Goal: Task Accomplishment & Management: Manage account settings

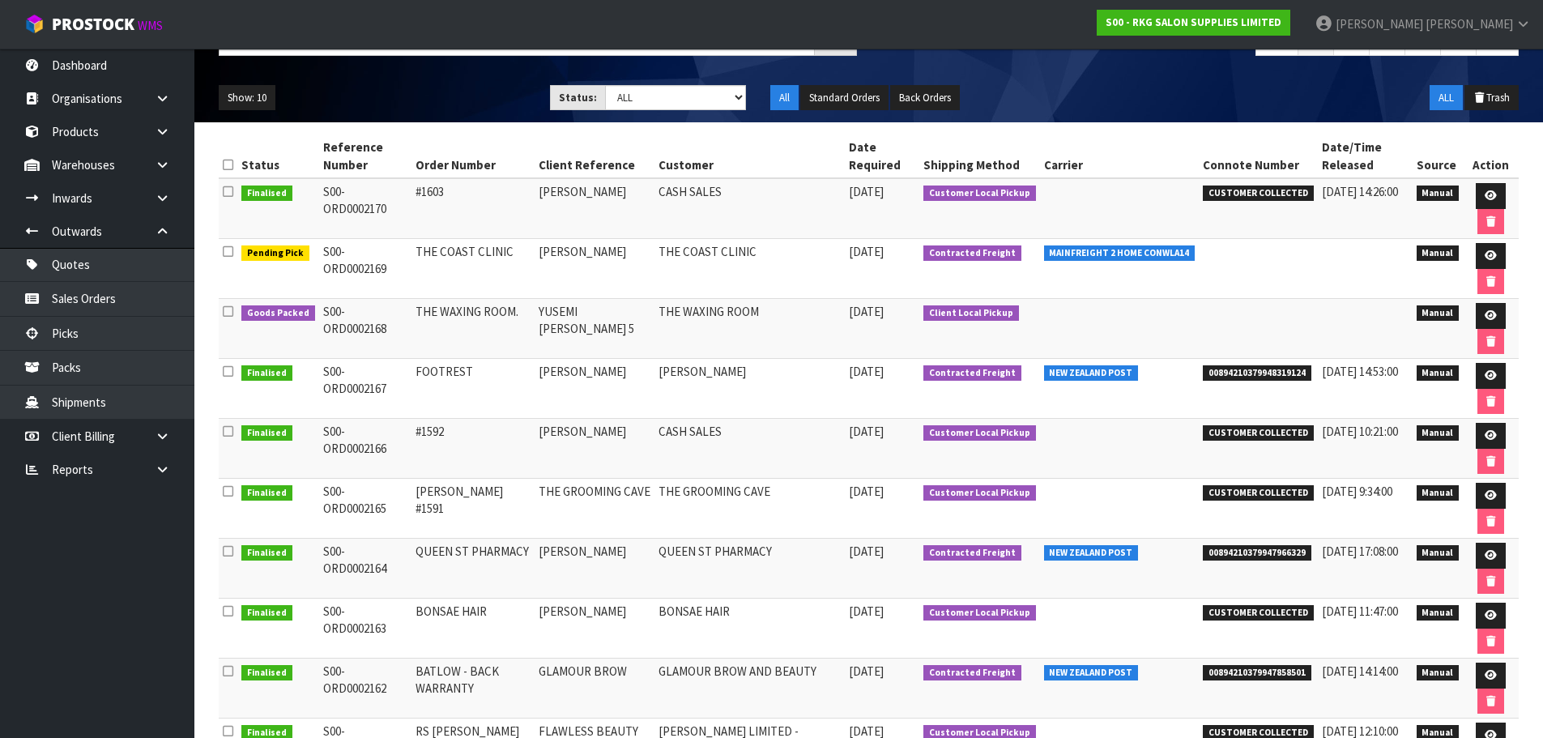
scroll to position [162, 0]
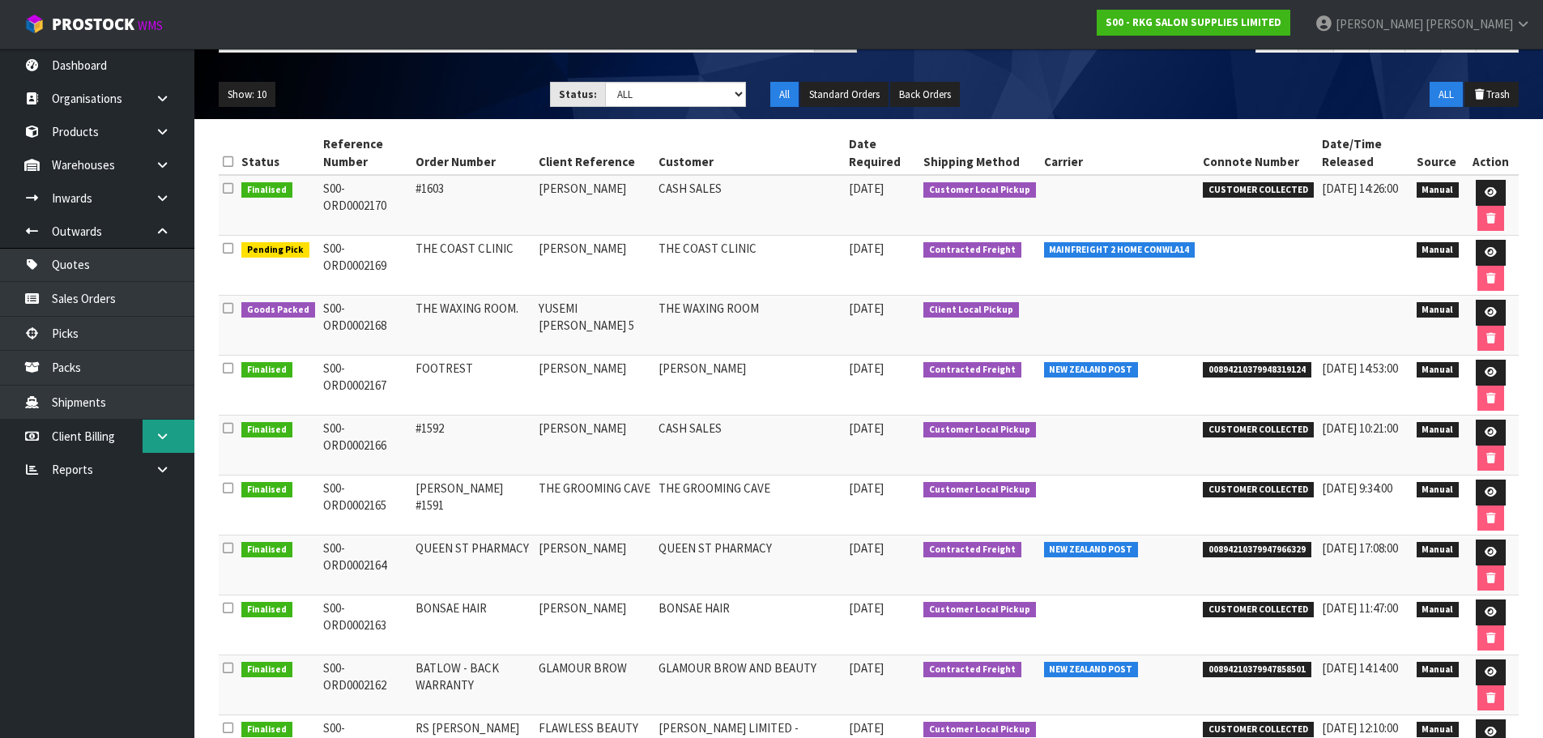
drag, startPoint x: 164, startPoint y: 438, endPoint x: 156, endPoint y: 446, distance: 10.9
click at [164, 438] on icon at bounding box center [162, 436] width 15 height 12
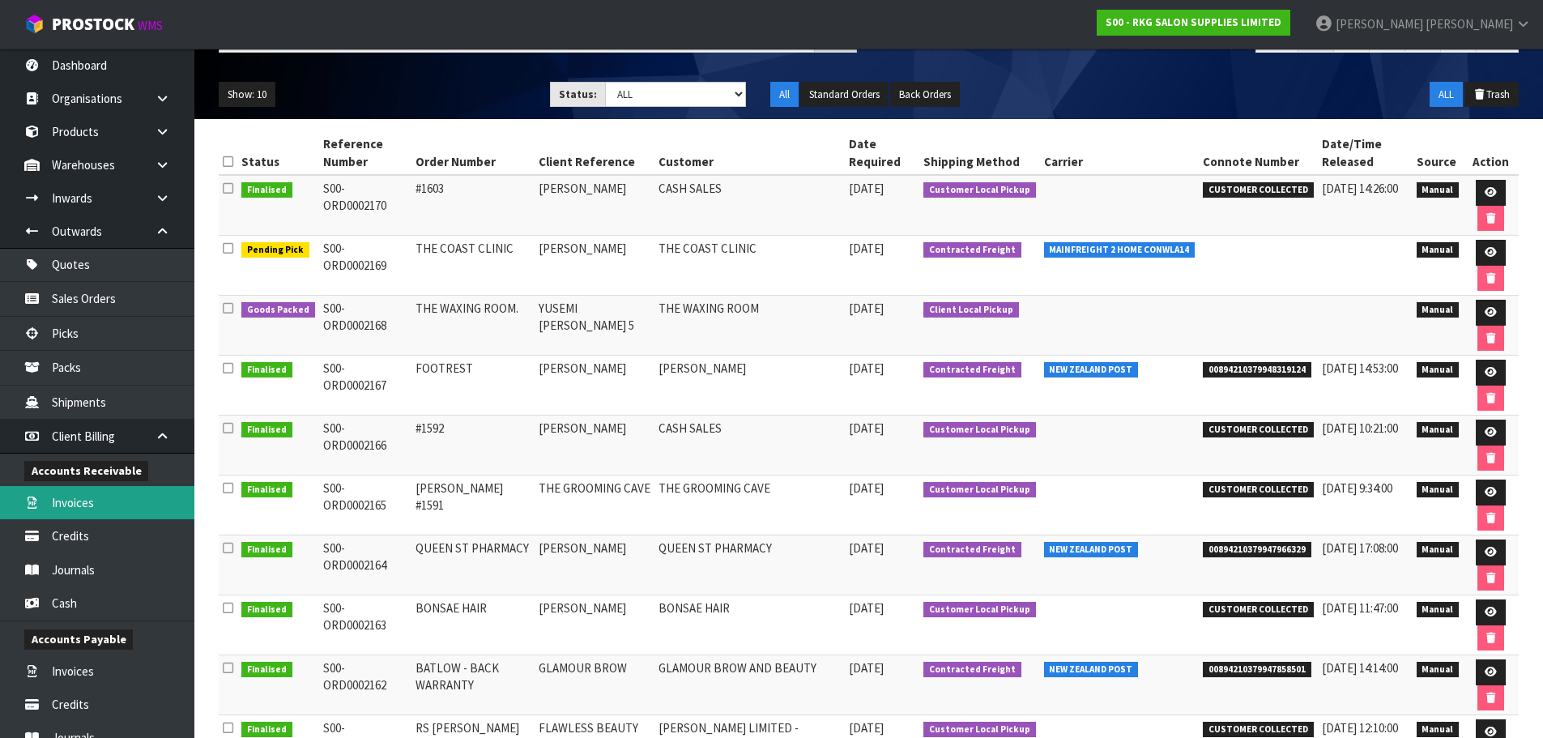
drag, startPoint x: 75, startPoint y: 505, endPoint x: 225, endPoint y: 501, distance: 149.9
click at [75, 505] on link "Invoices" at bounding box center [97, 502] width 194 height 33
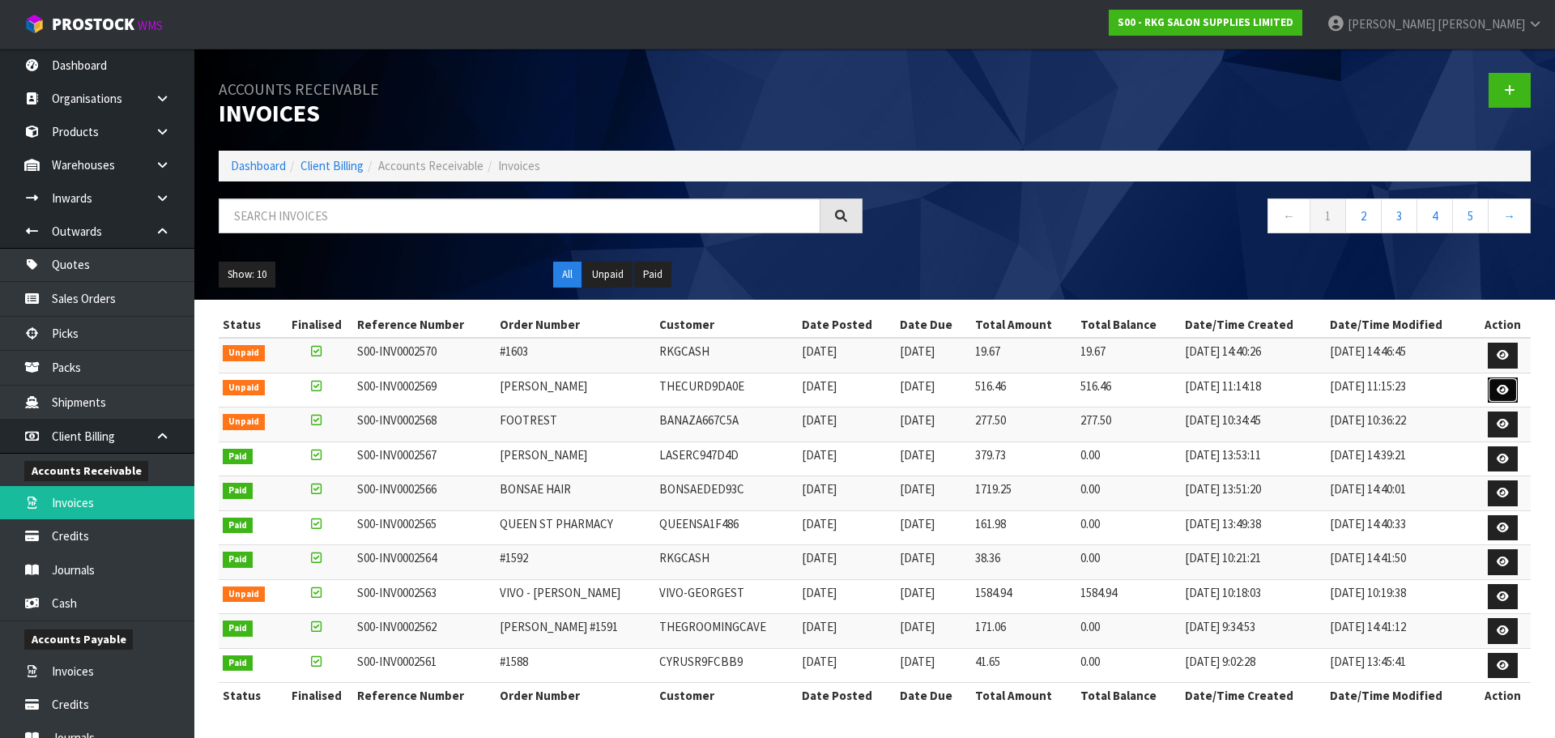
click at [1501, 395] on icon at bounding box center [1503, 390] width 12 height 11
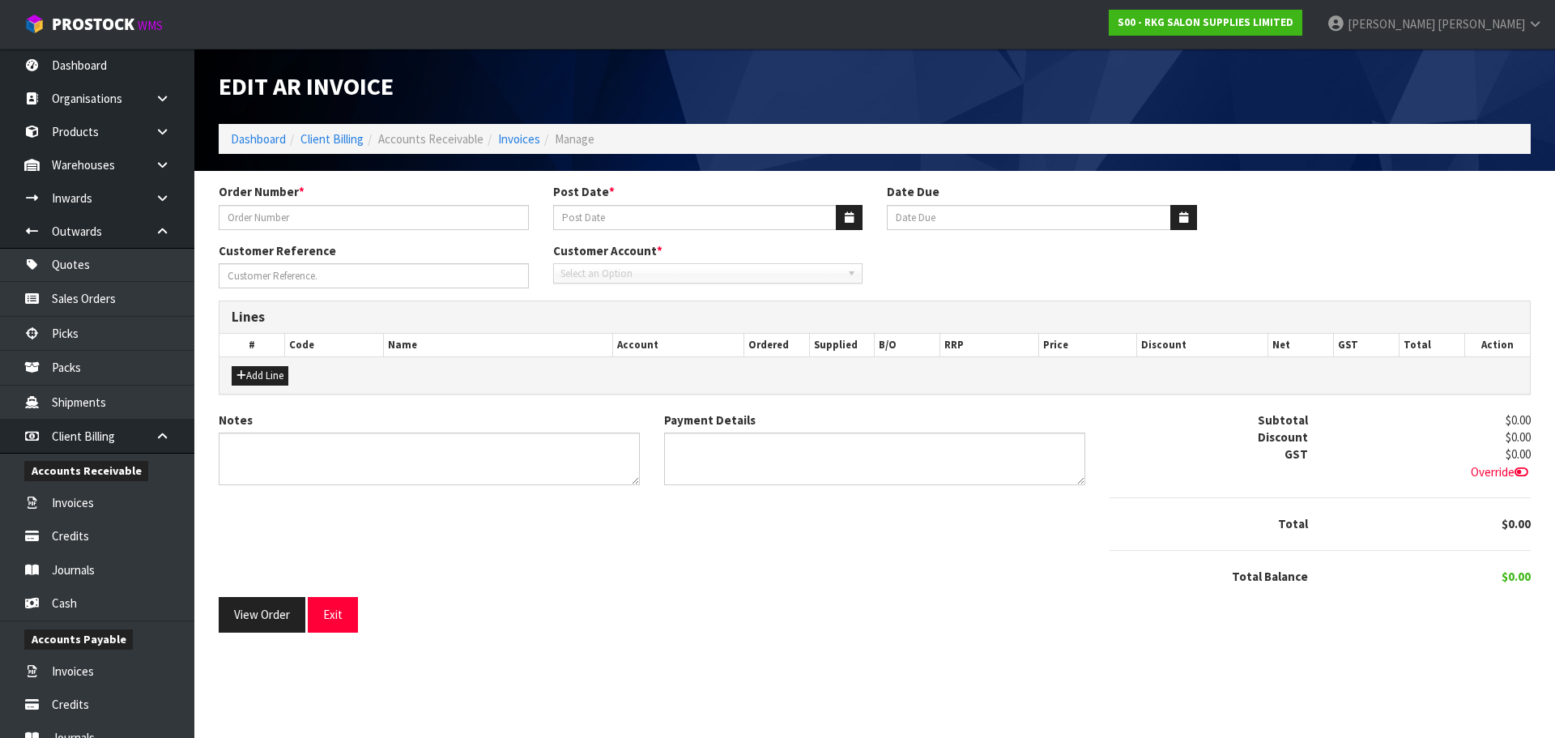
type input "[PERSON_NAME]"
type input "[DATE]"
type input "[PERSON_NAME] -BACK ORDER"
type textarea "EX BACK ORDER"
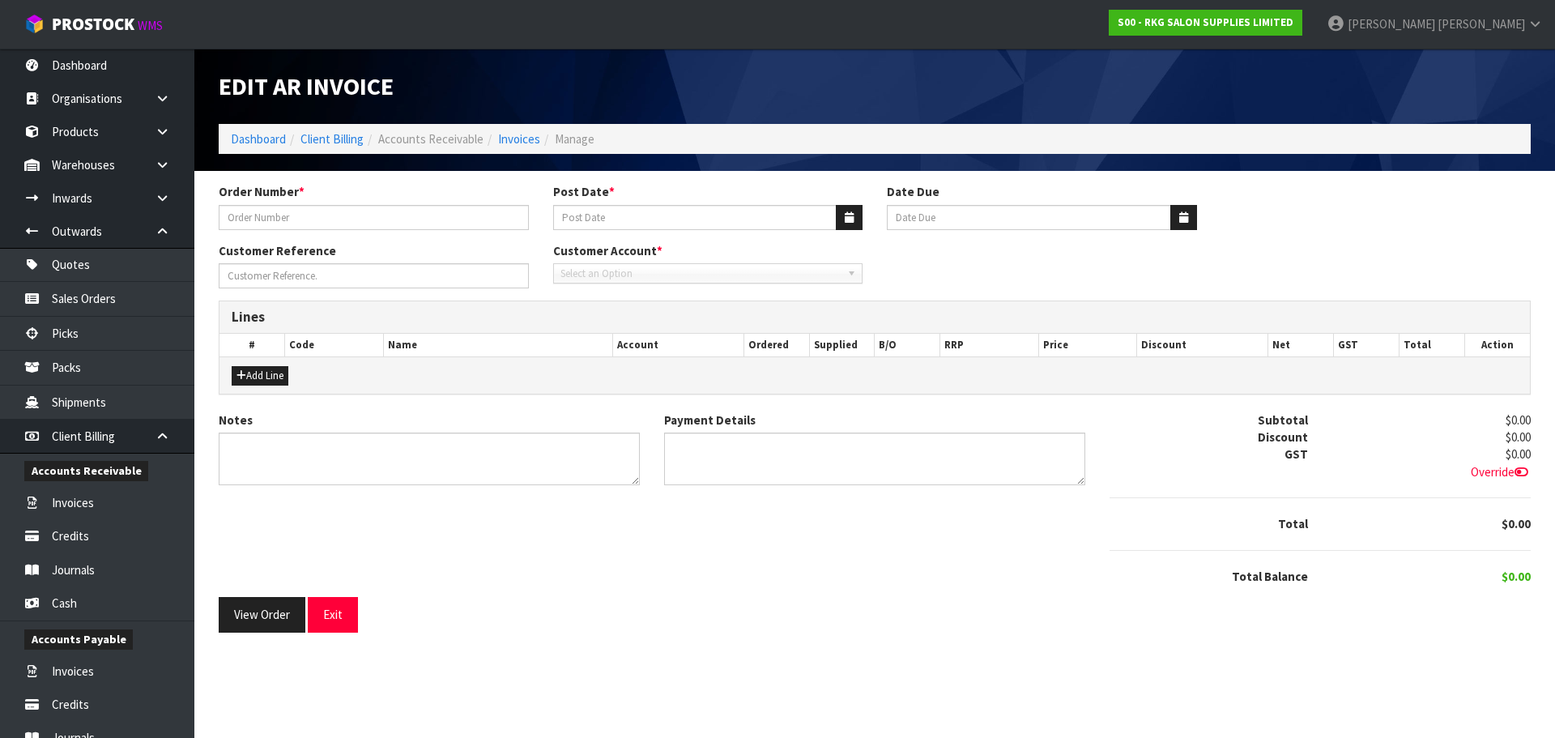
type textarea "PAID DC [DATE]"
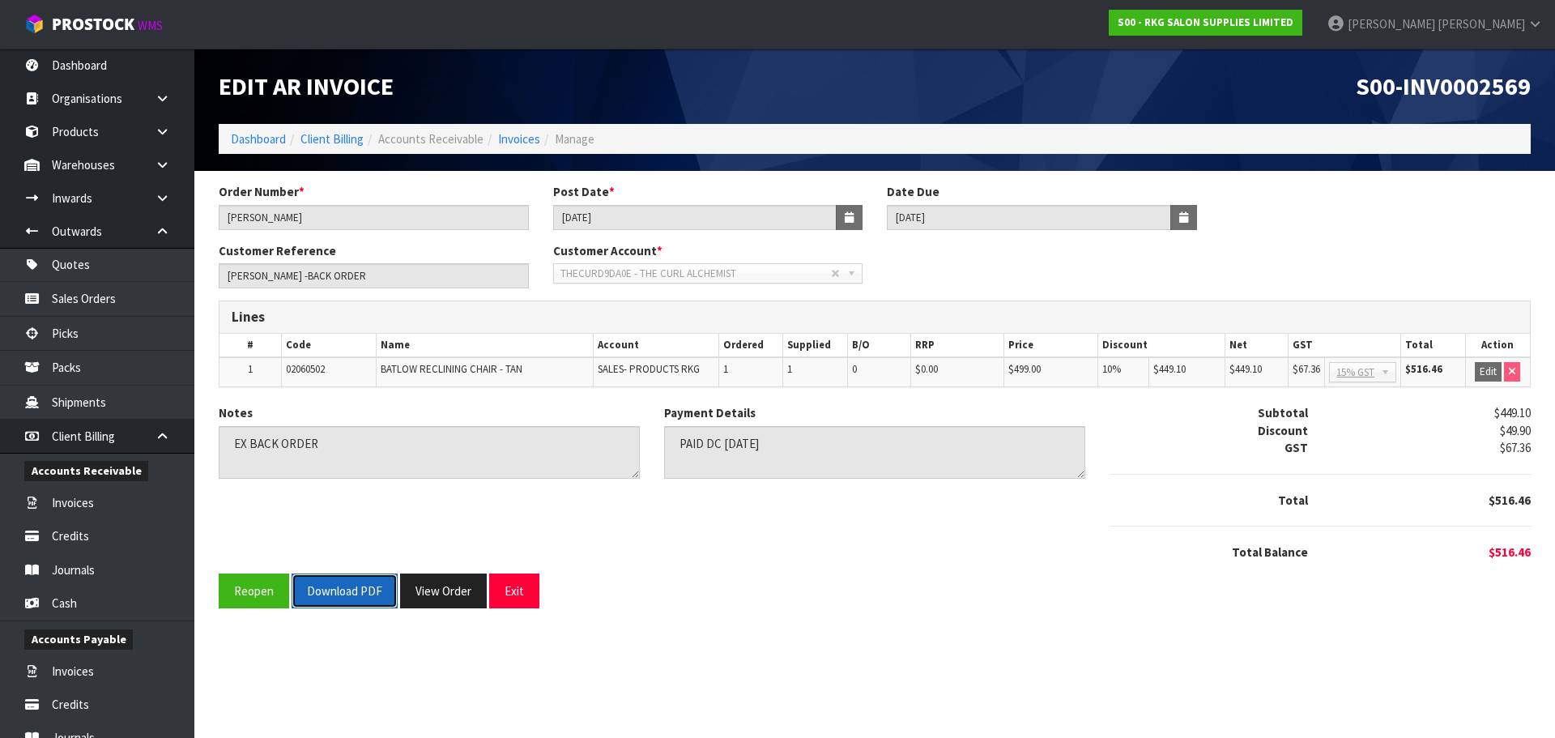
click at [343, 595] on button "Download PDF" at bounding box center [345, 591] width 106 height 35
click at [161, 436] on icon at bounding box center [162, 436] width 15 height 12
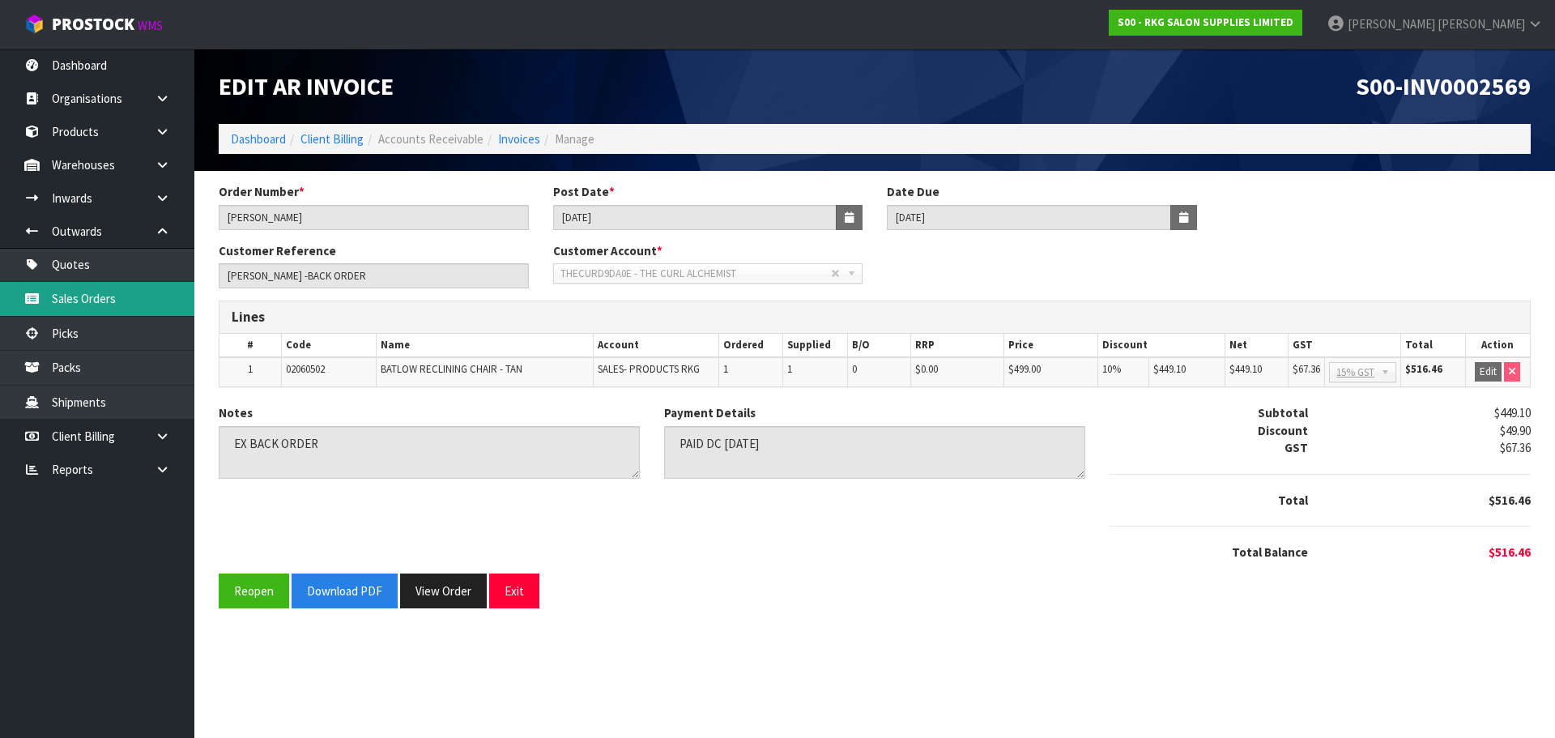
click at [75, 300] on link "Sales Orders" at bounding box center [97, 298] width 194 height 33
